Goal: Book appointment/travel/reservation

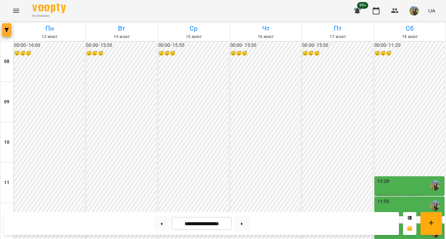
click at [9, 30] on span "button" at bounding box center [6, 30] width 9 height 4
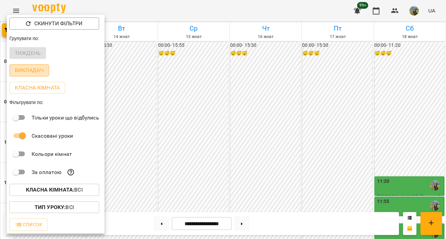
click at [39, 74] on p "Викладач" at bounding box center [29, 70] width 29 height 8
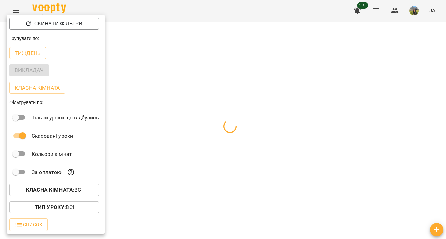
click at [206, 89] on div at bounding box center [223, 119] width 446 height 239
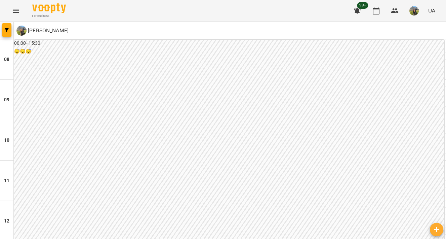
scroll to position [247, 0]
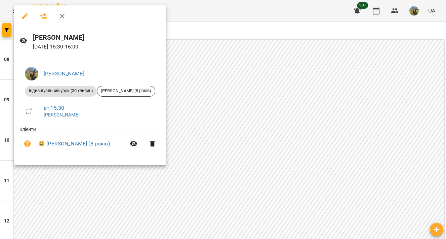
click at [252, 102] on div at bounding box center [223, 119] width 446 height 239
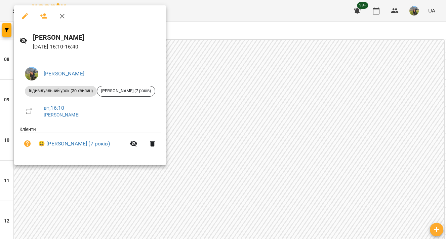
click at [219, 137] on div at bounding box center [223, 119] width 446 height 239
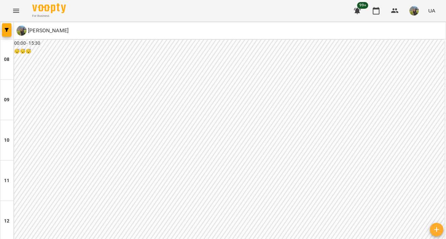
scroll to position [324, 0]
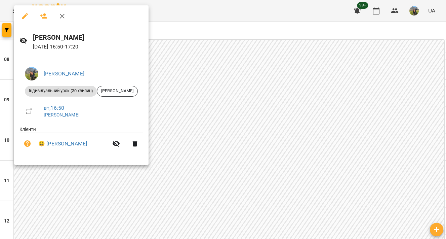
click at [241, 130] on div at bounding box center [223, 119] width 446 height 239
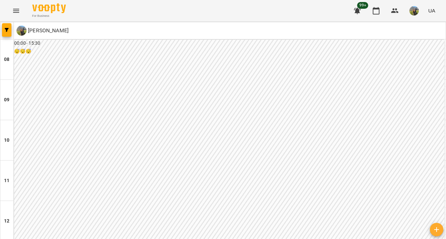
scroll to position [355, 0]
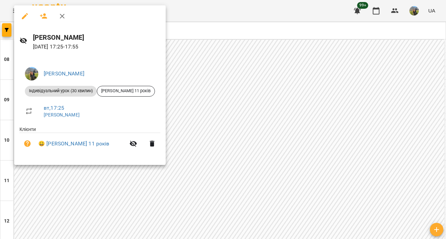
click at [222, 83] on div at bounding box center [223, 119] width 446 height 239
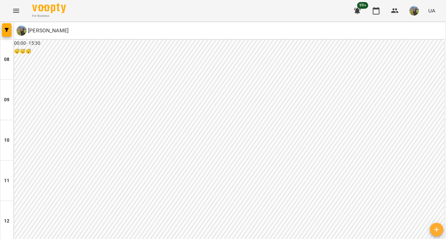
scroll to position [370, 0]
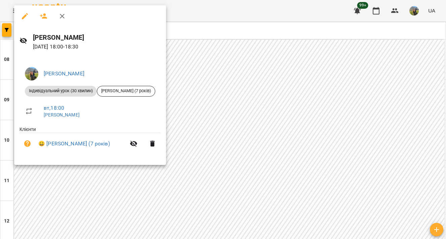
click at [250, 148] on div at bounding box center [223, 119] width 446 height 239
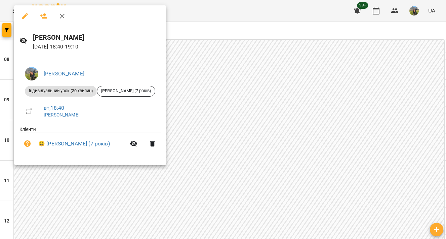
click at [237, 142] on div at bounding box center [223, 119] width 446 height 239
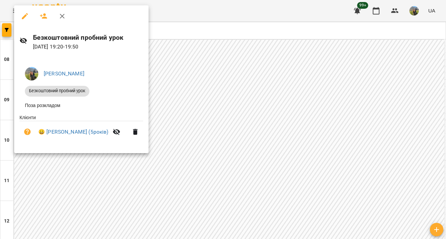
click at [298, 162] on div at bounding box center [223, 119] width 446 height 239
